Goal: Information Seeking & Learning: Check status

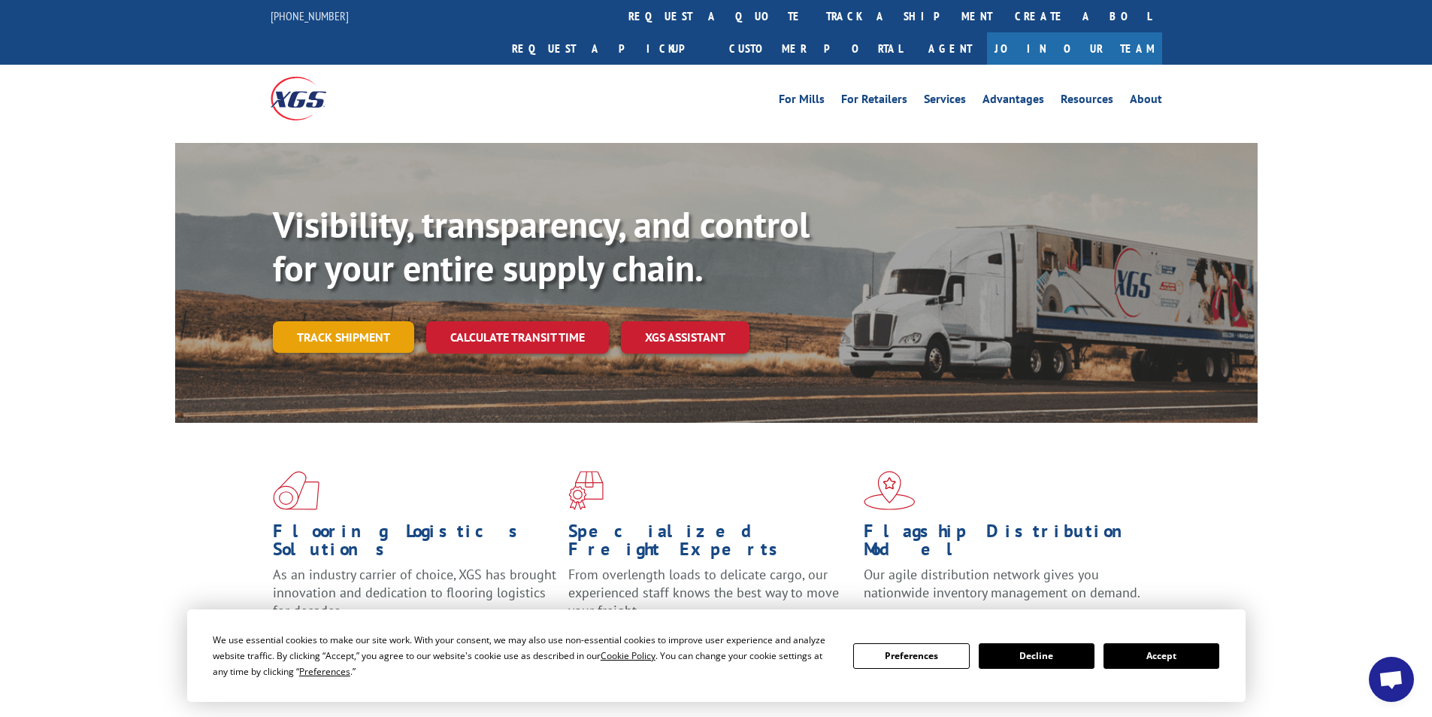
click at [378, 321] on link "Track shipment" at bounding box center [343, 337] width 141 height 32
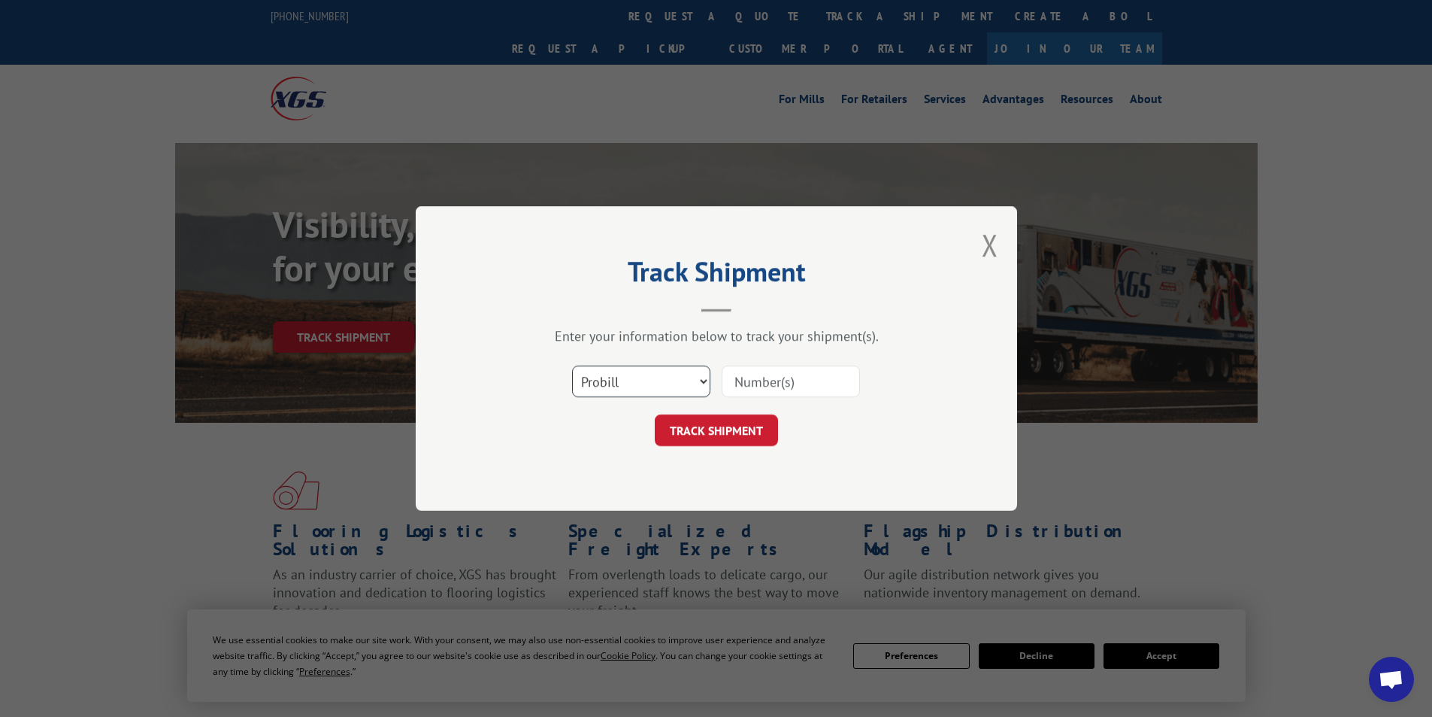
click at [707, 380] on select "Select category... Probill BOL PO" at bounding box center [641, 381] width 138 height 32
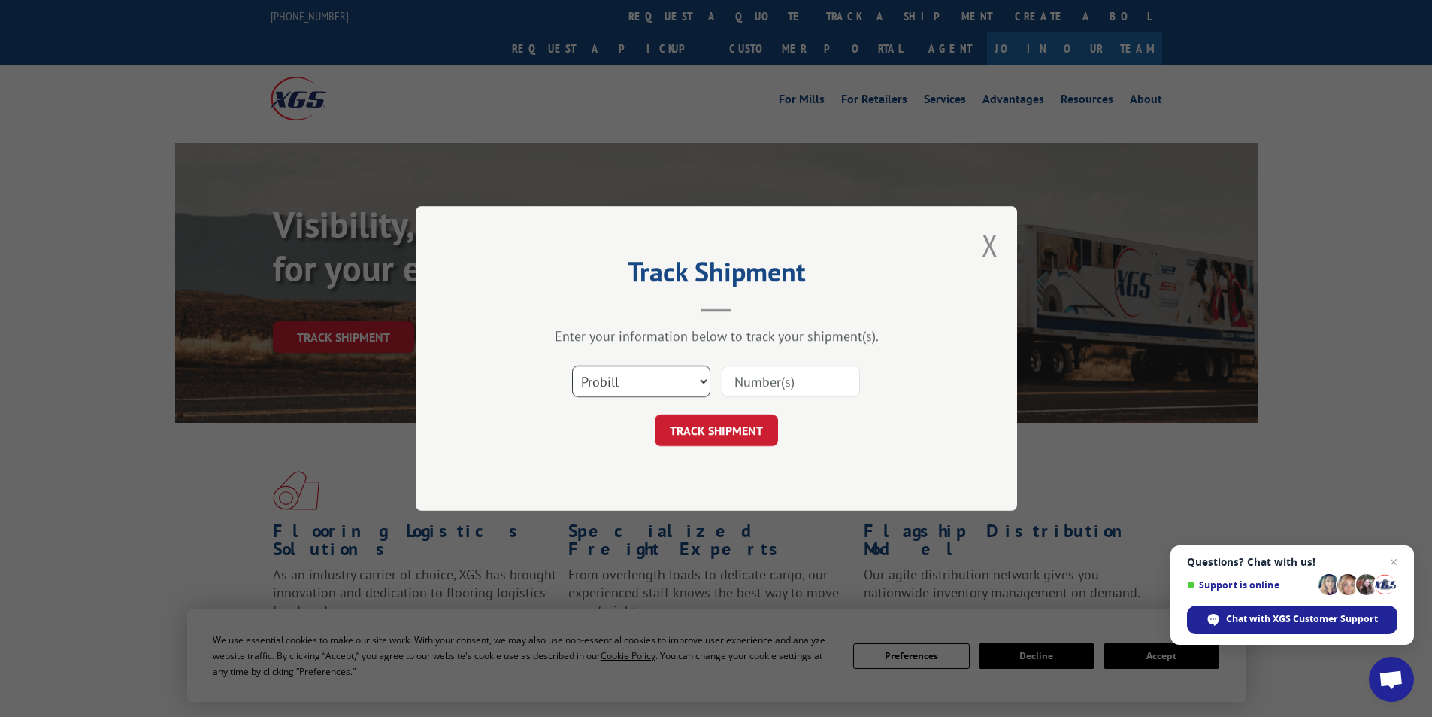
select select "bol"
click at [572, 365] on select "Select category... Probill BOL PO" at bounding box center [641, 381] width 138 height 32
click at [728, 429] on button "TRACK SHIPMENT" at bounding box center [716, 430] width 123 height 32
click at [821, 382] on input at bounding box center [791, 381] width 138 height 32
type input "47796"
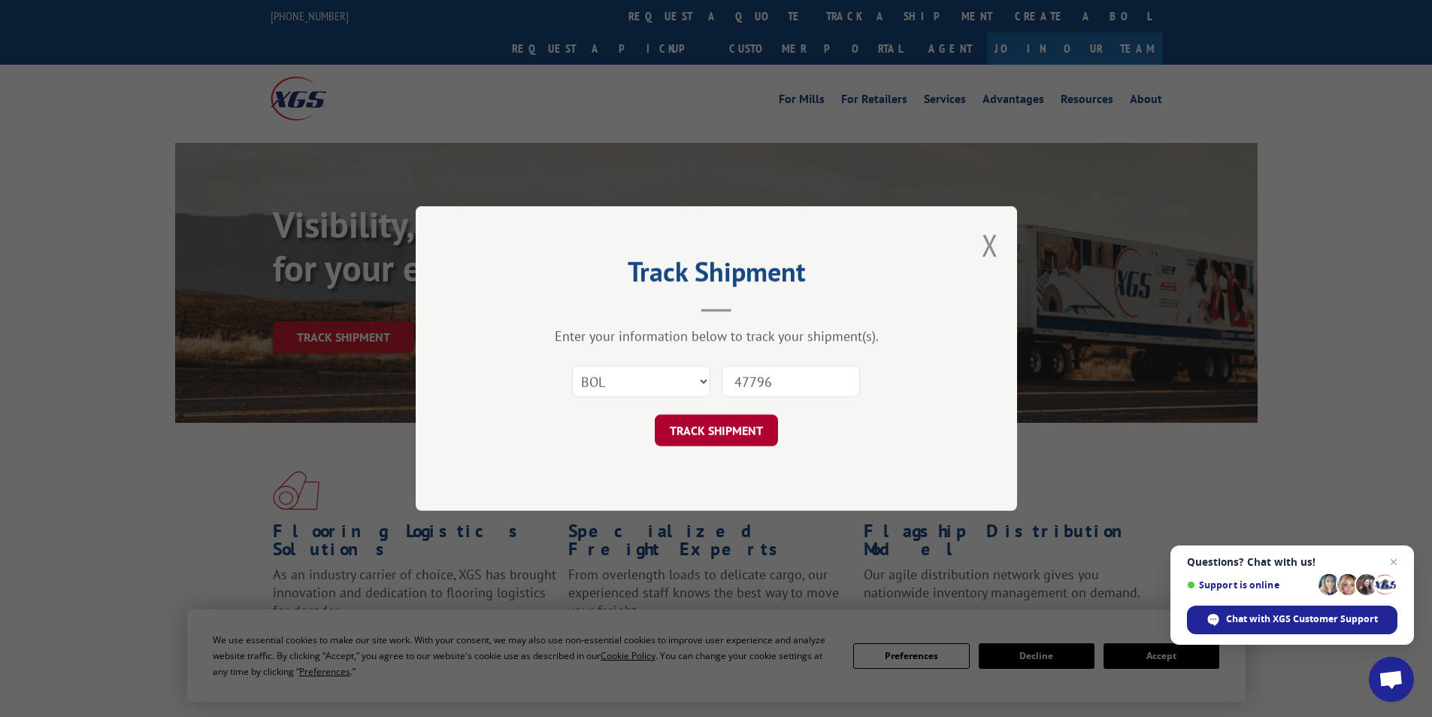
click at [762, 426] on button "TRACK SHIPMENT" at bounding box center [716, 430] width 123 height 32
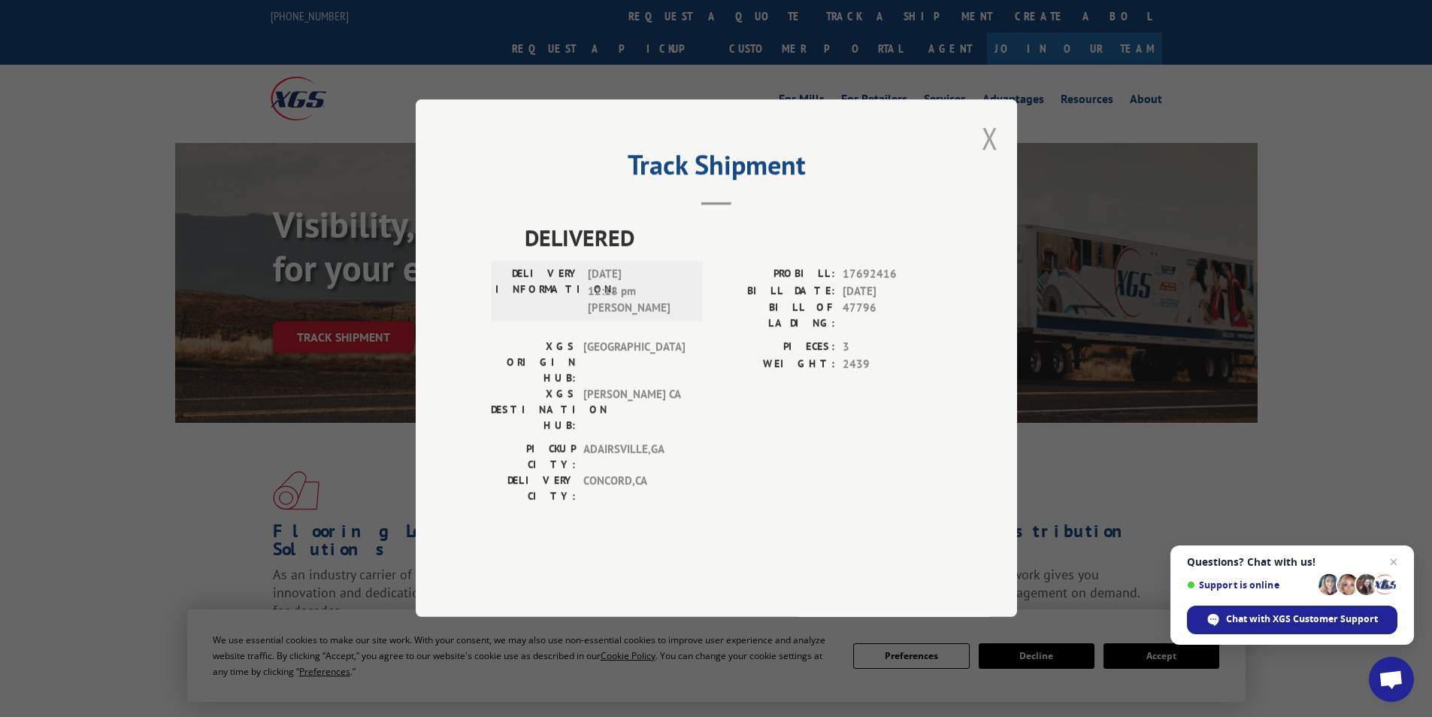
click at [982, 158] on button "Close modal" at bounding box center [990, 138] width 17 height 40
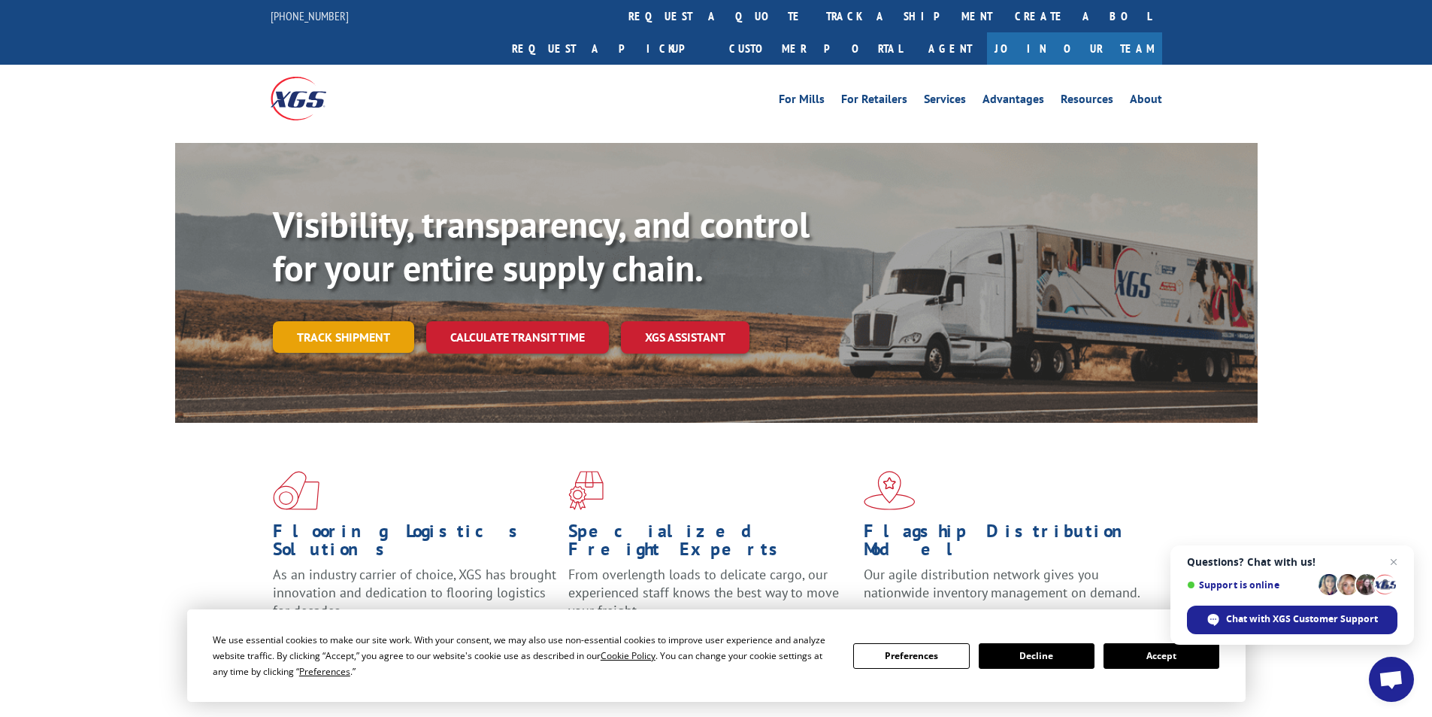
click at [307, 321] on link "Track shipment" at bounding box center [343, 337] width 141 height 32
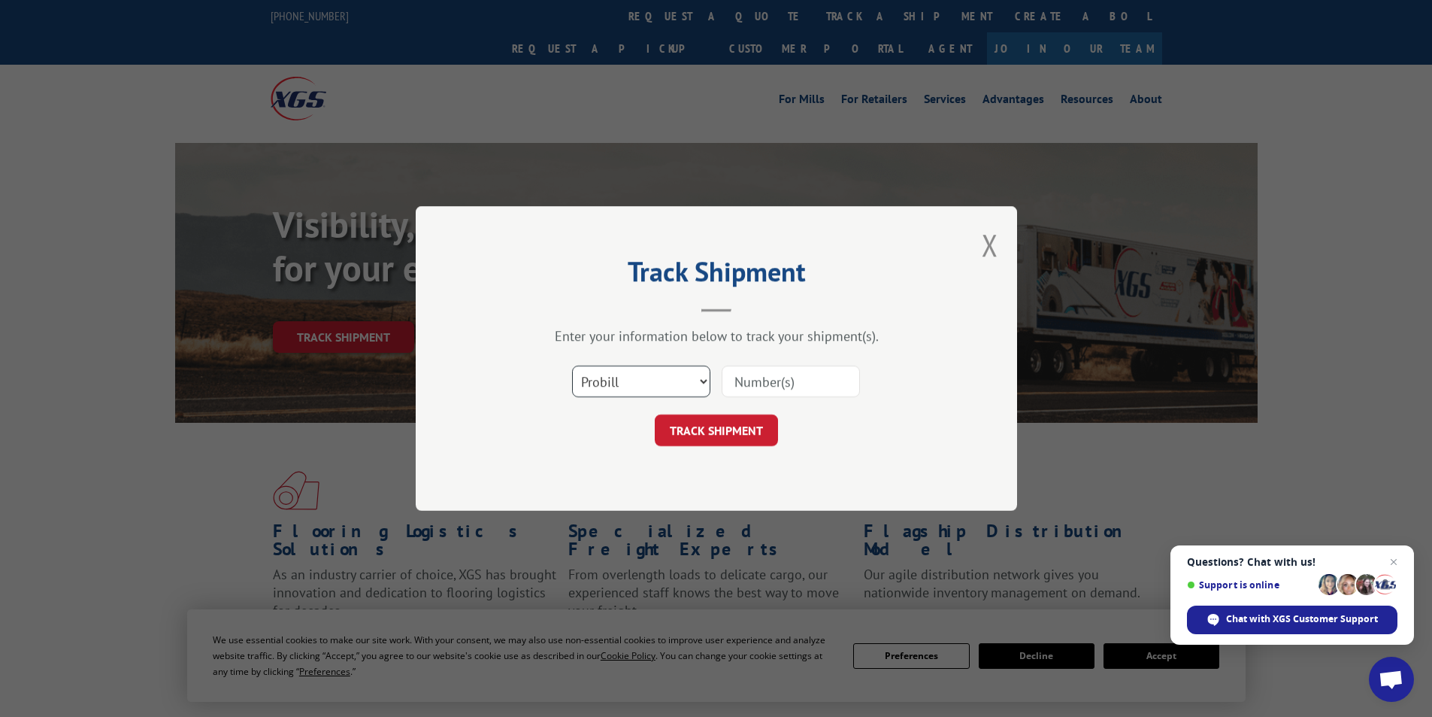
click at [708, 377] on select "Select category... Probill BOL PO" at bounding box center [641, 381] width 138 height 32
select select "bol"
click at [572, 365] on select "Select category... Probill BOL PO" at bounding box center [641, 381] width 138 height 32
click at [821, 383] on input at bounding box center [791, 381] width 138 height 32
type input "47746"
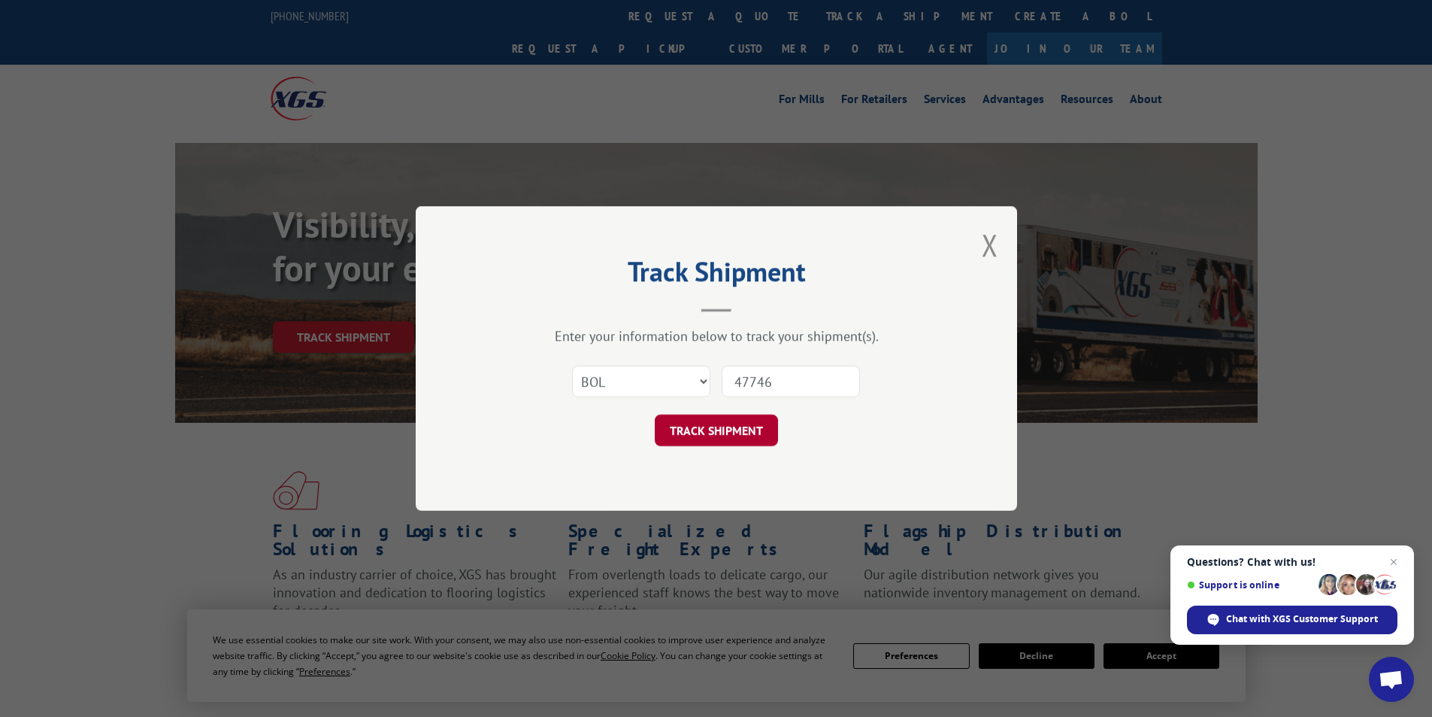
click at [728, 429] on button "TRACK SHIPMENT" at bounding box center [716, 430] width 123 height 32
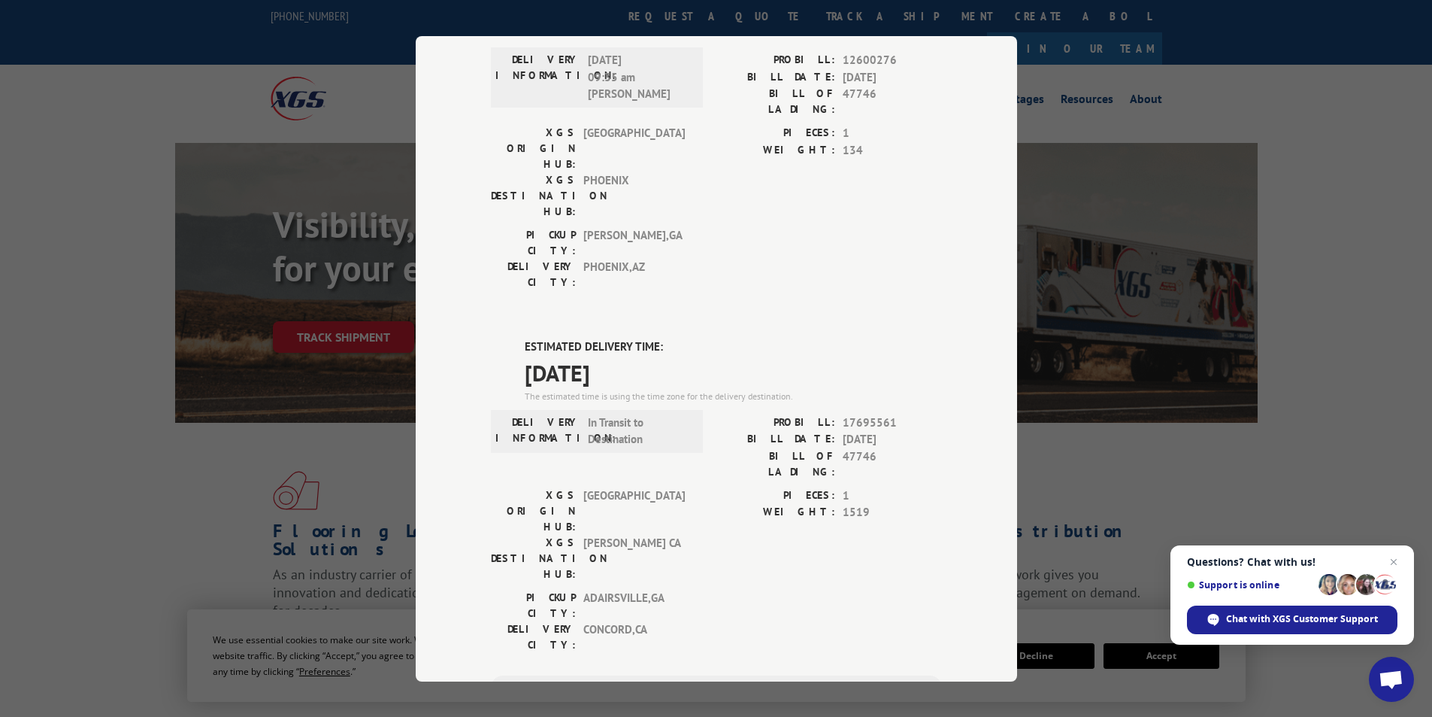
scroll to position [226, 0]
